Goal: Task Accomplishment & Management: Use online tool/utility

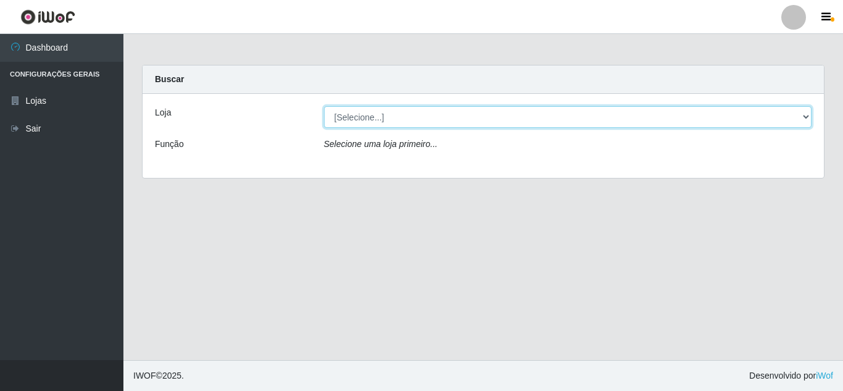
click at [803, 121] on select "[Selecione...] Queiroz [GEOGRAPHIC_DATA] - [GEOGRAPHIC_DATA]" at bounding box center [568, 117] width 488 height 22
select select "462"
click at [324, 106] on select "[Selecione...] Queiroz [GEOGRAPHIC_DATA] - [GEOGRAPHIC_DATA]" at bounding box center [568, 117] width 488 height 22
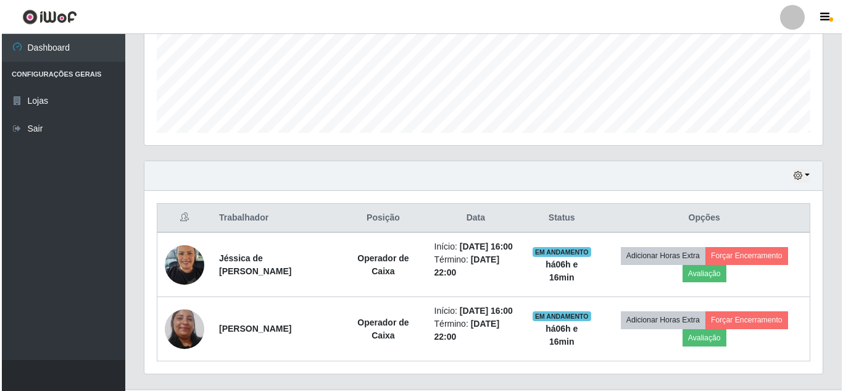
scroll to position [364, 0]
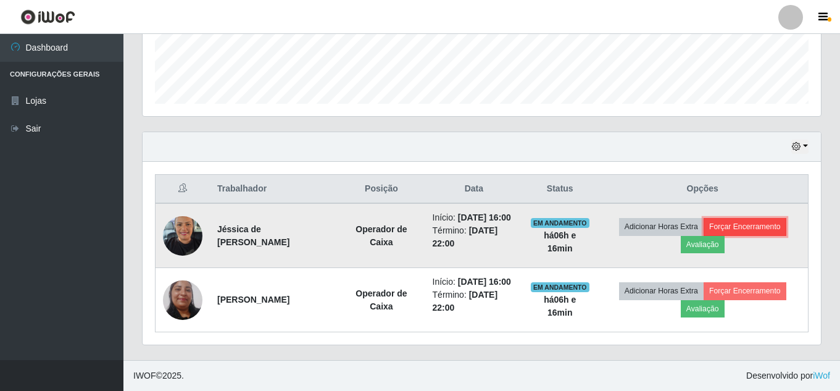
click at [767, 218] on button "Forçar Encerramento" at bounding box center [745, 226] width 83 height 17
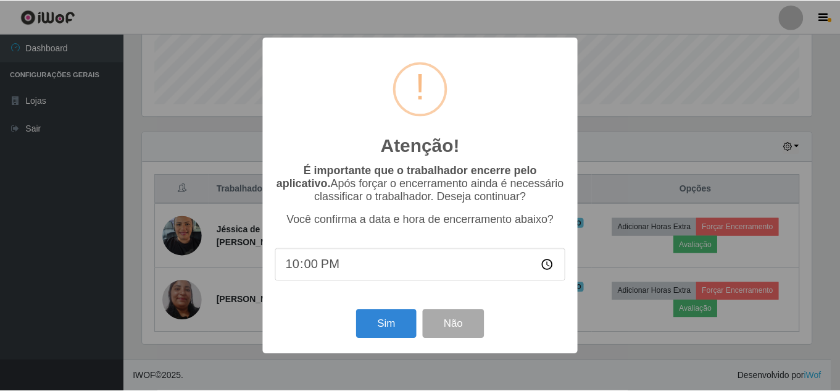
scroll to position [256, 672]
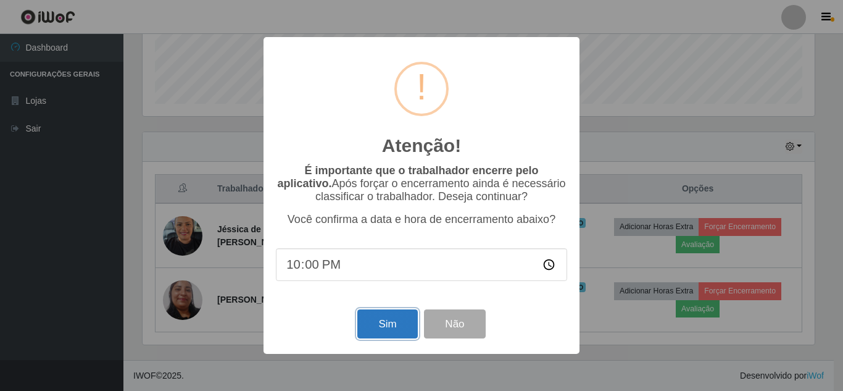
click at [360, 317] on button "Sim" at bounding box center [387, 323] width 60 height 29
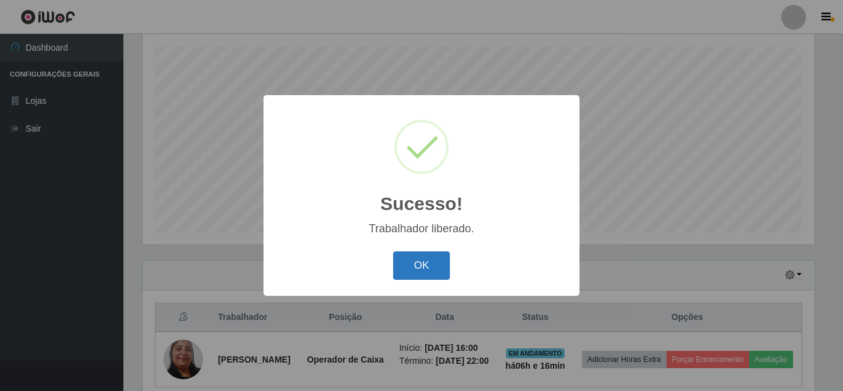
click at [425, 270] on button "OK" at bounding box center [421, 265] width 57 height 29
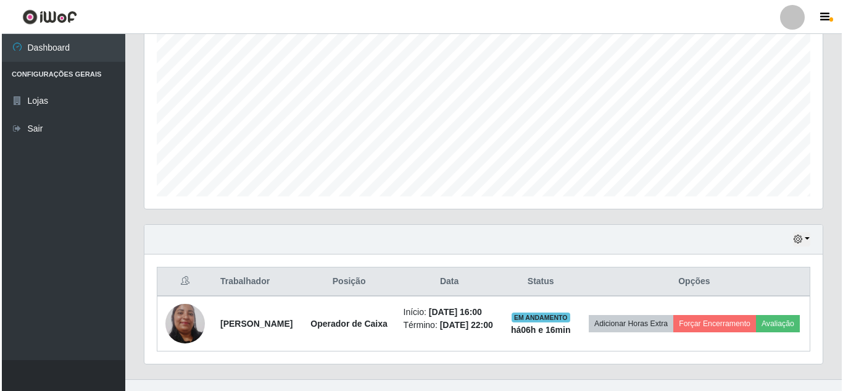
scroll to position [274, 0]
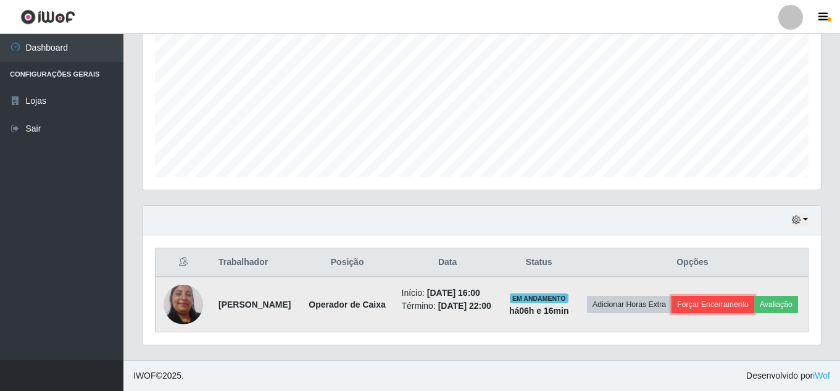
click at [748, 296] on button "Forçar Encerramento" at bounding box center [713, 304] width 83 height 17
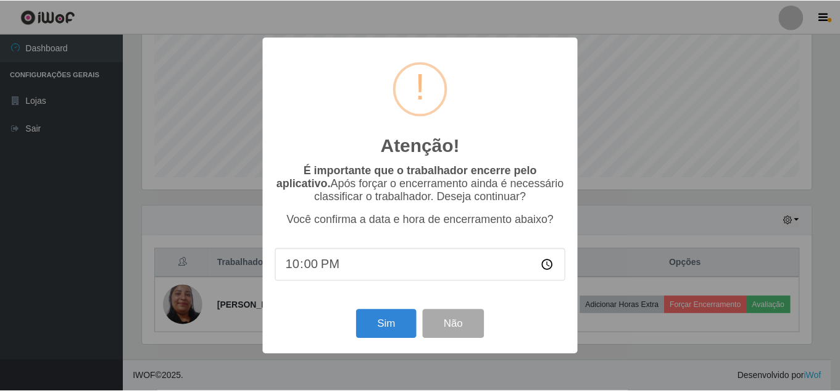
scroll to position [256, 672]
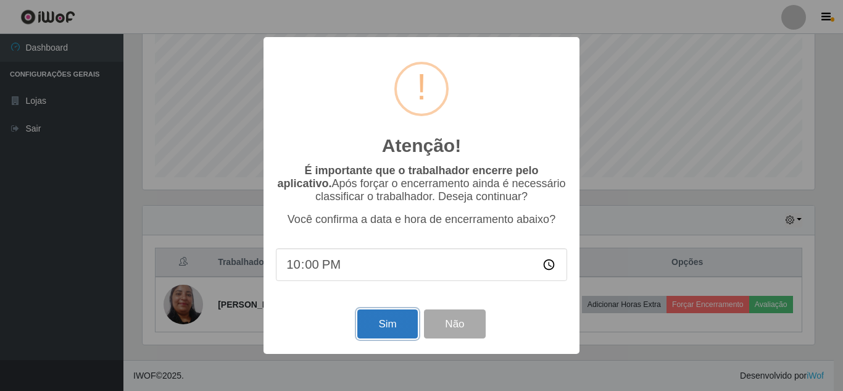
click at [385, 327] on button "Sim" at bounding box center [387, 323] width 60 height 29
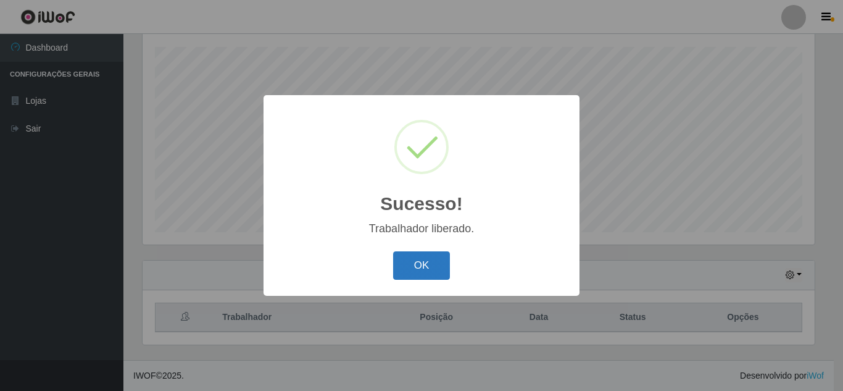
click at [425, 272] on button "OK" at bounding box center [421, 265] width 57 height 29
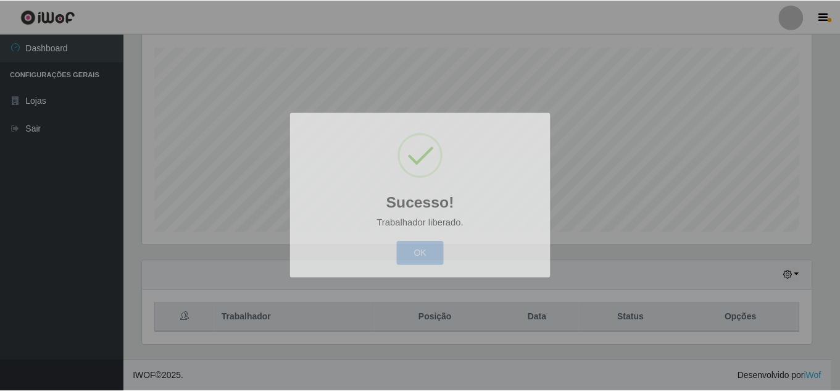
scroll to position [256, 679]
